Goal: Information Seeking & Learning: Learn about a topic

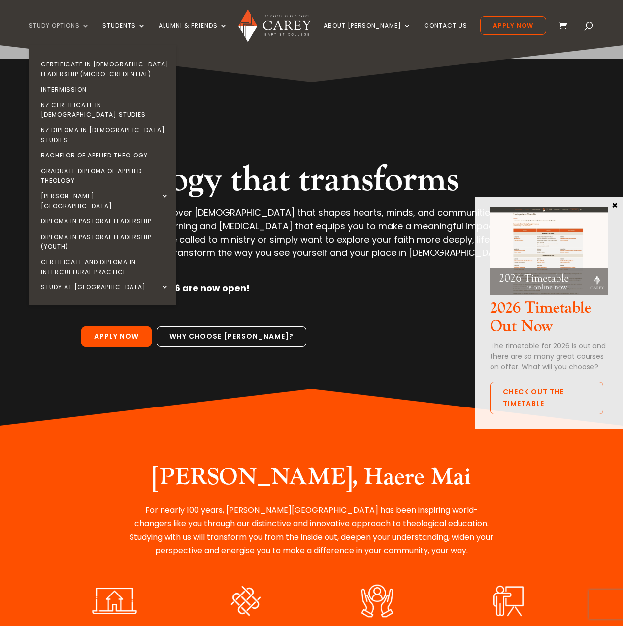
click at [84, 27] on link "Study Options" at bounding box center [59, 33] width 61 height 23
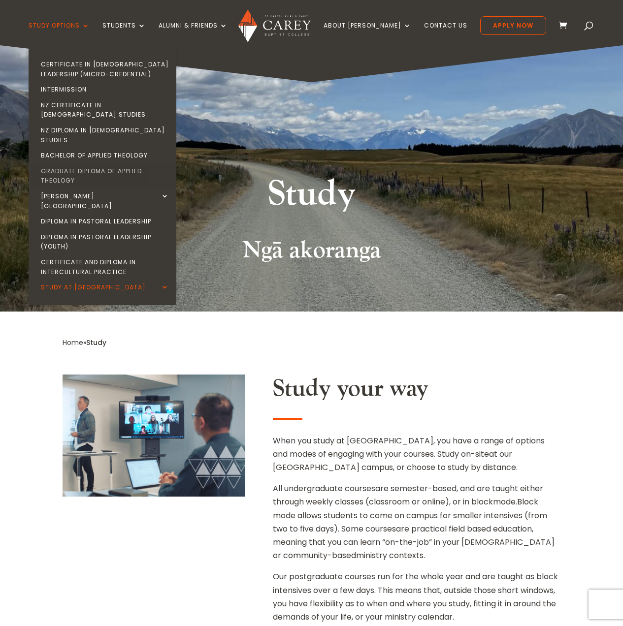
click at [93, 163] on link "Graduate Diploma of Applied Theology" at bounding box center [105, 175] width 148 height 25
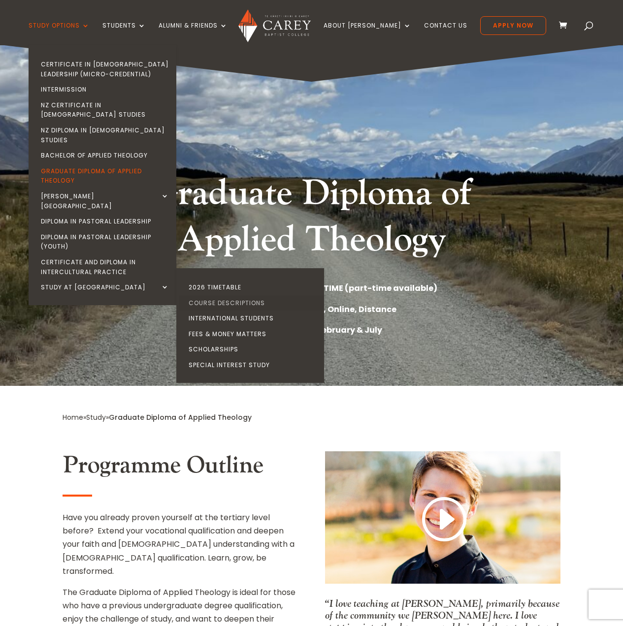
click at [220, 295] on link "Course Descriptions" at bounding box center [253, 303] width 148 height 16
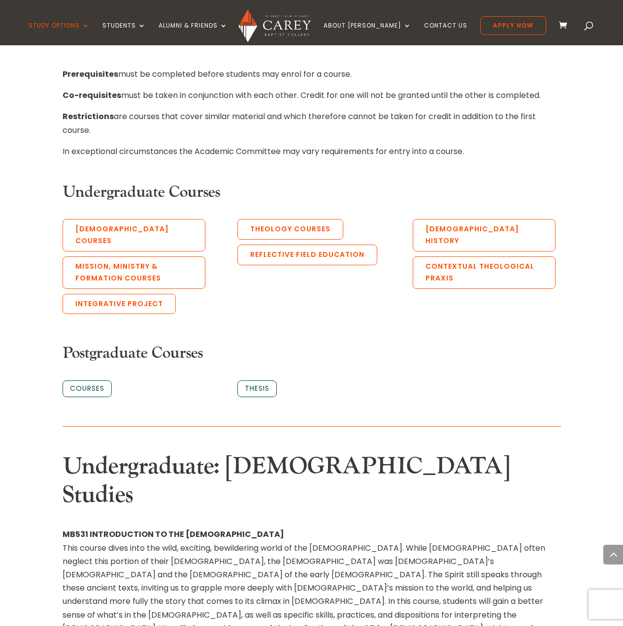
scroll to position [456, 0]
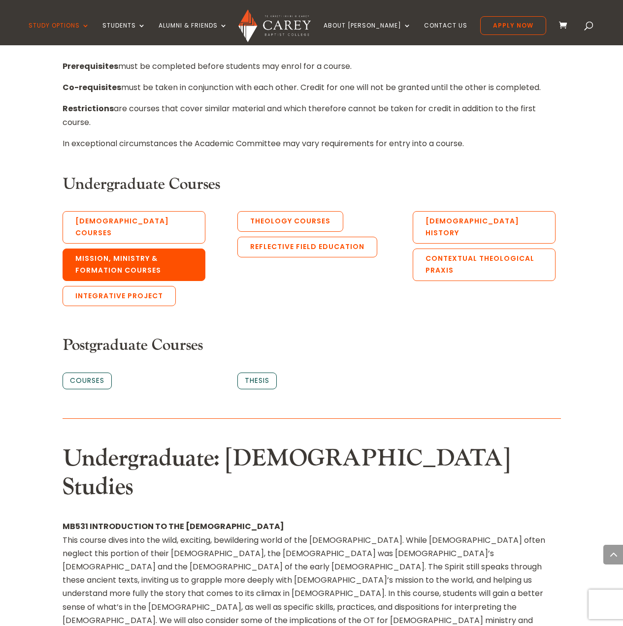
click at [184, 254] on link "Mission, Ministry & Formation Courses" at bounding box center [134, 265] width 143 height 32
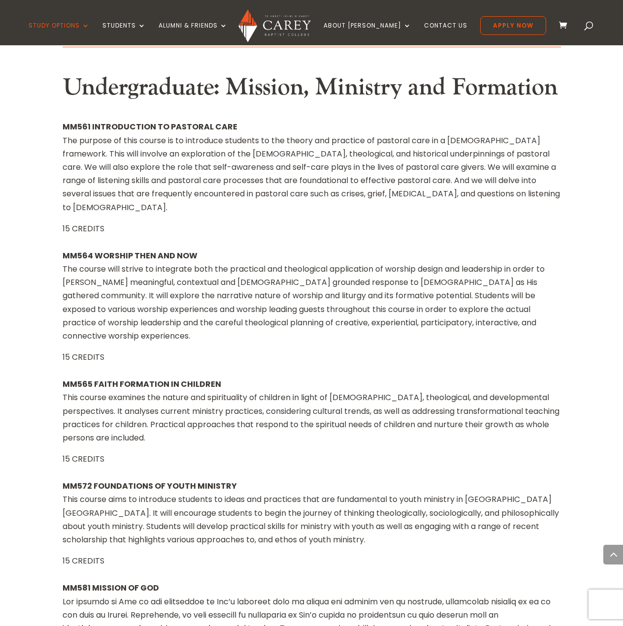
scroll to position [8033, 0]
